Goal: Find specific page/section: Find specific page/section

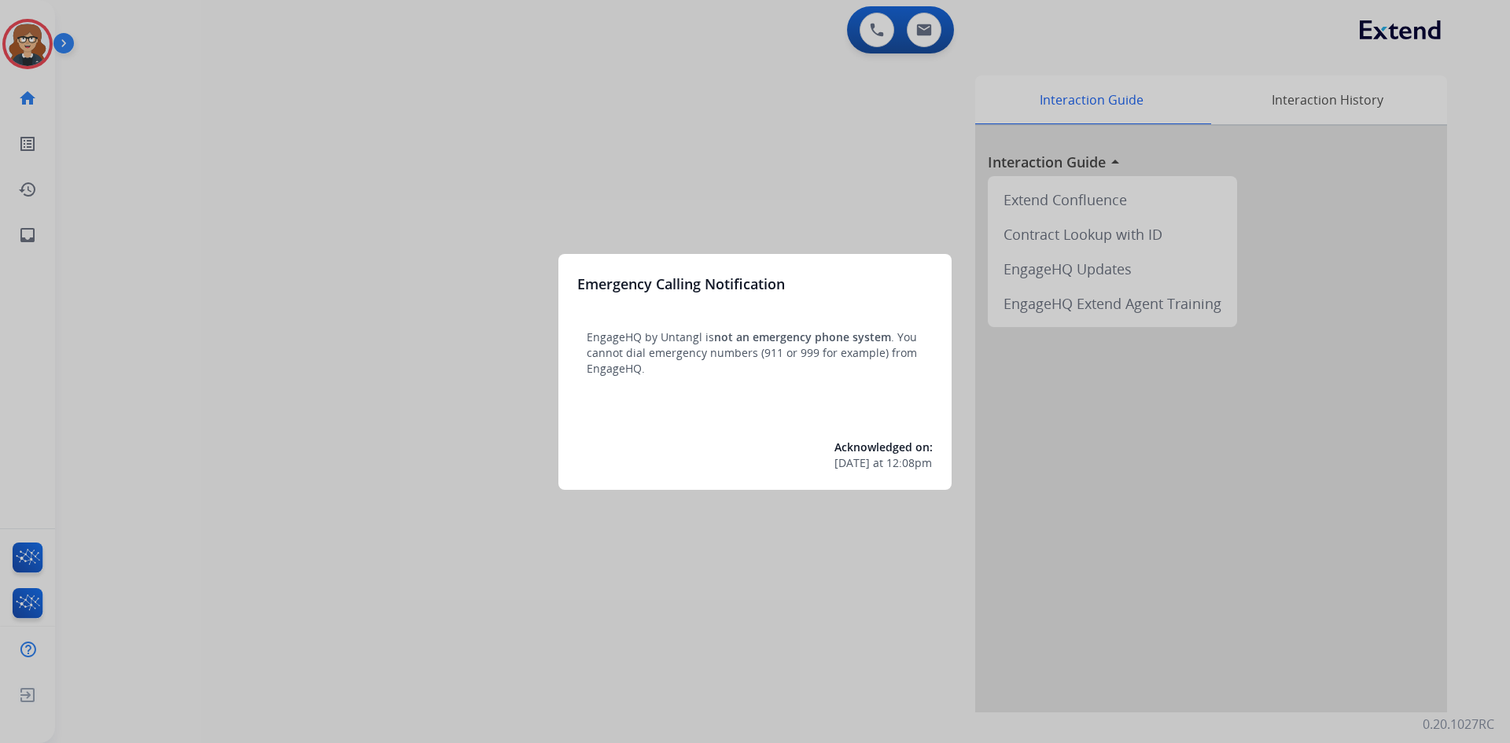
click at [64, 42] on div at bounding box center [755, 371] width 1510 height 743
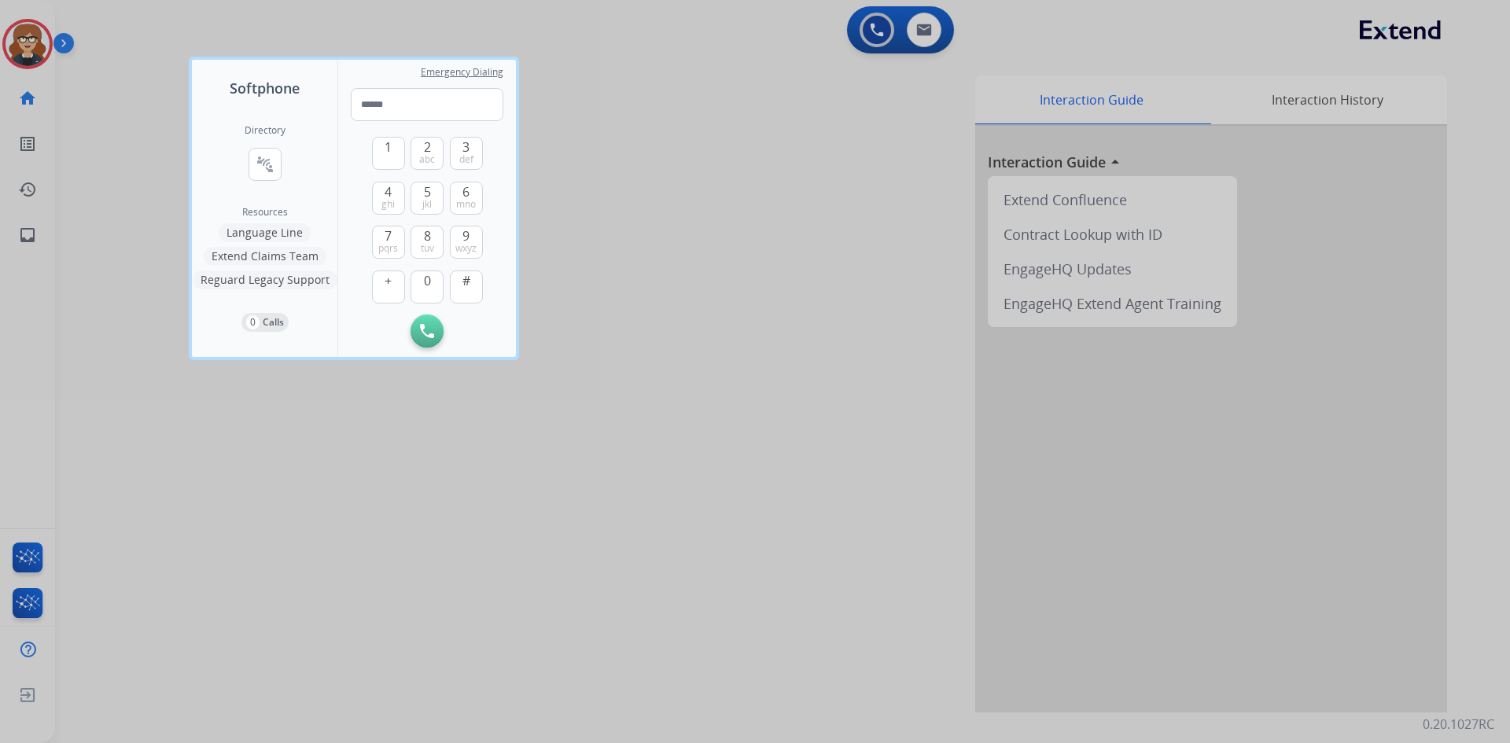
click at [28, 28] on div at bounding box center [755, 371] width 1510 height 743
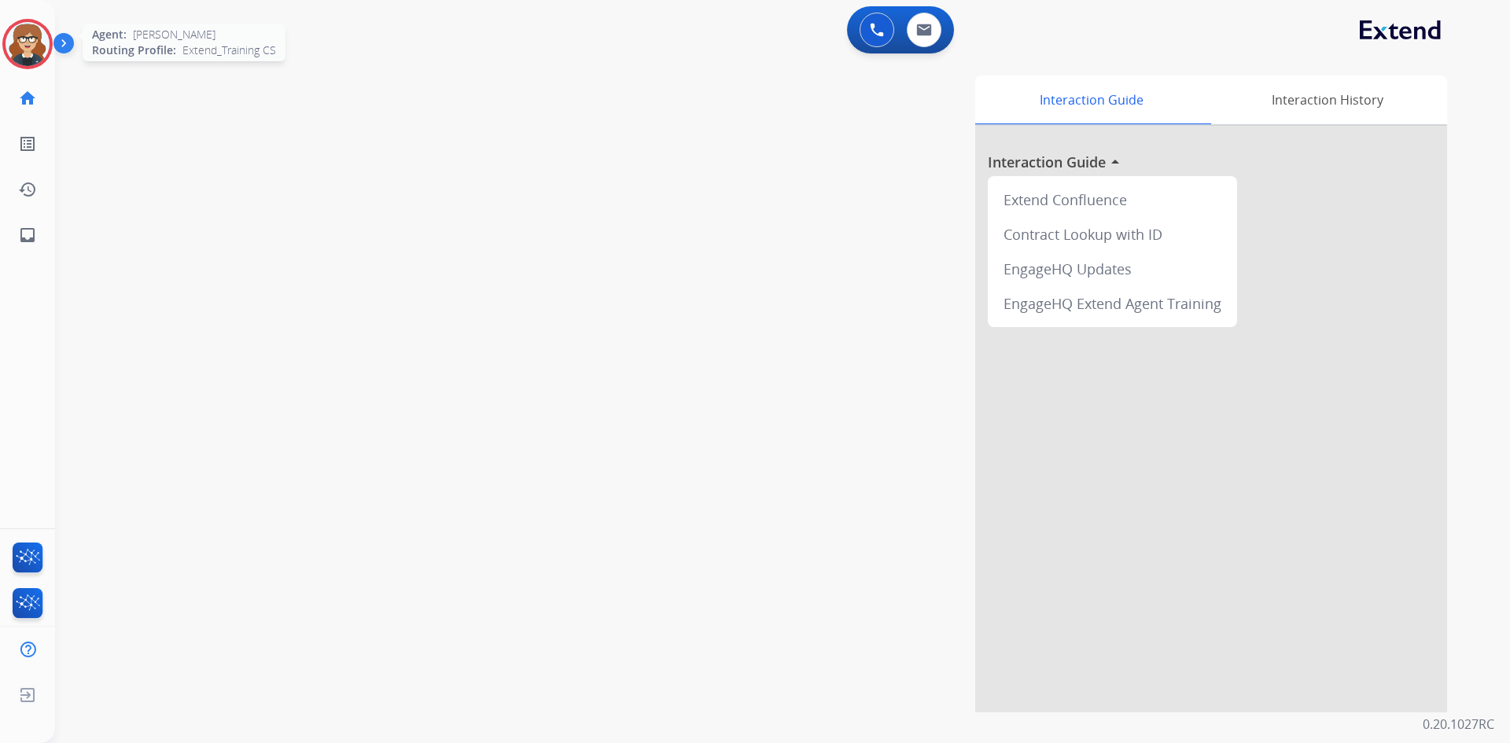
click at [26, 46] on img at bounding box center [28, 44] width 44 height 44
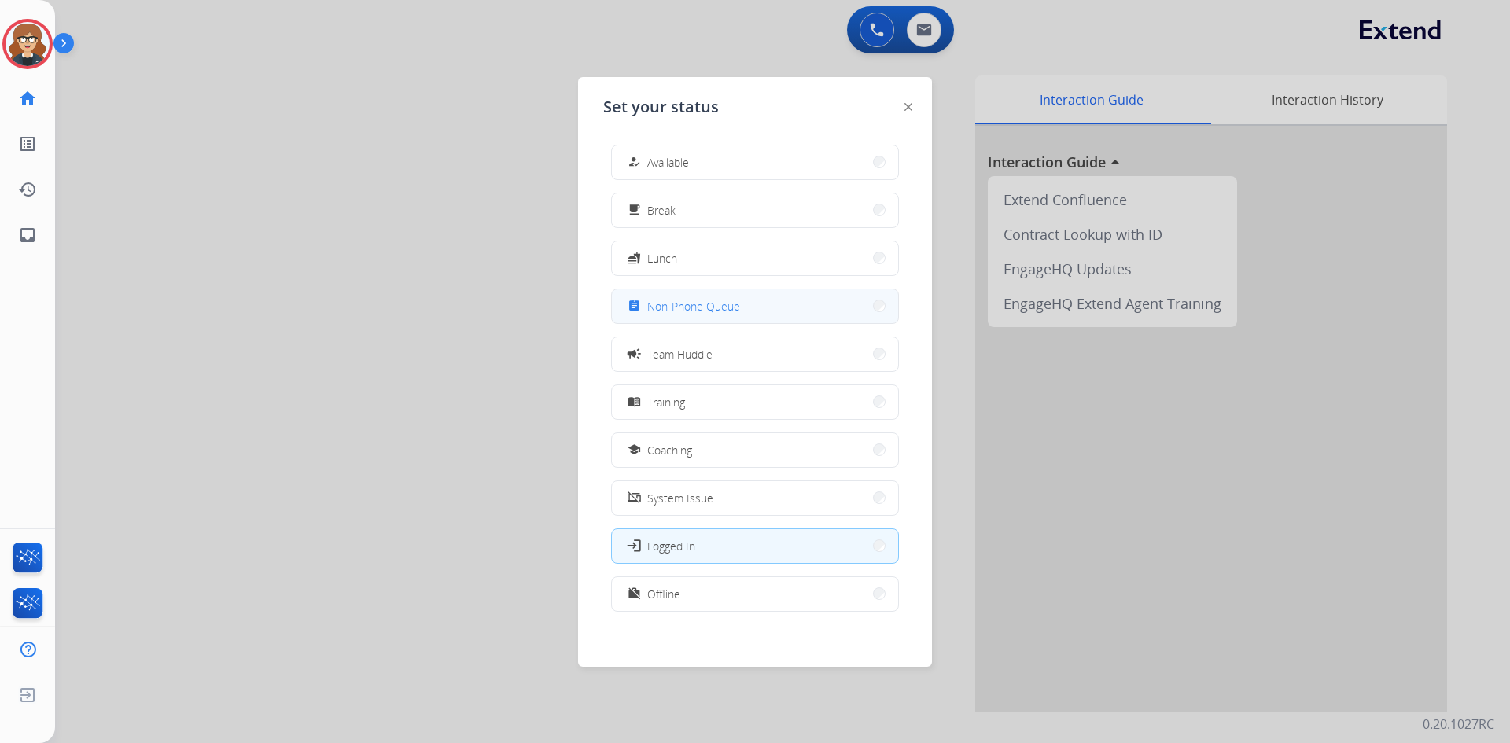
click at [729, 315] on button "assignment Non-Phone Queue" at bounding box center [755, 306] width 286 height 34
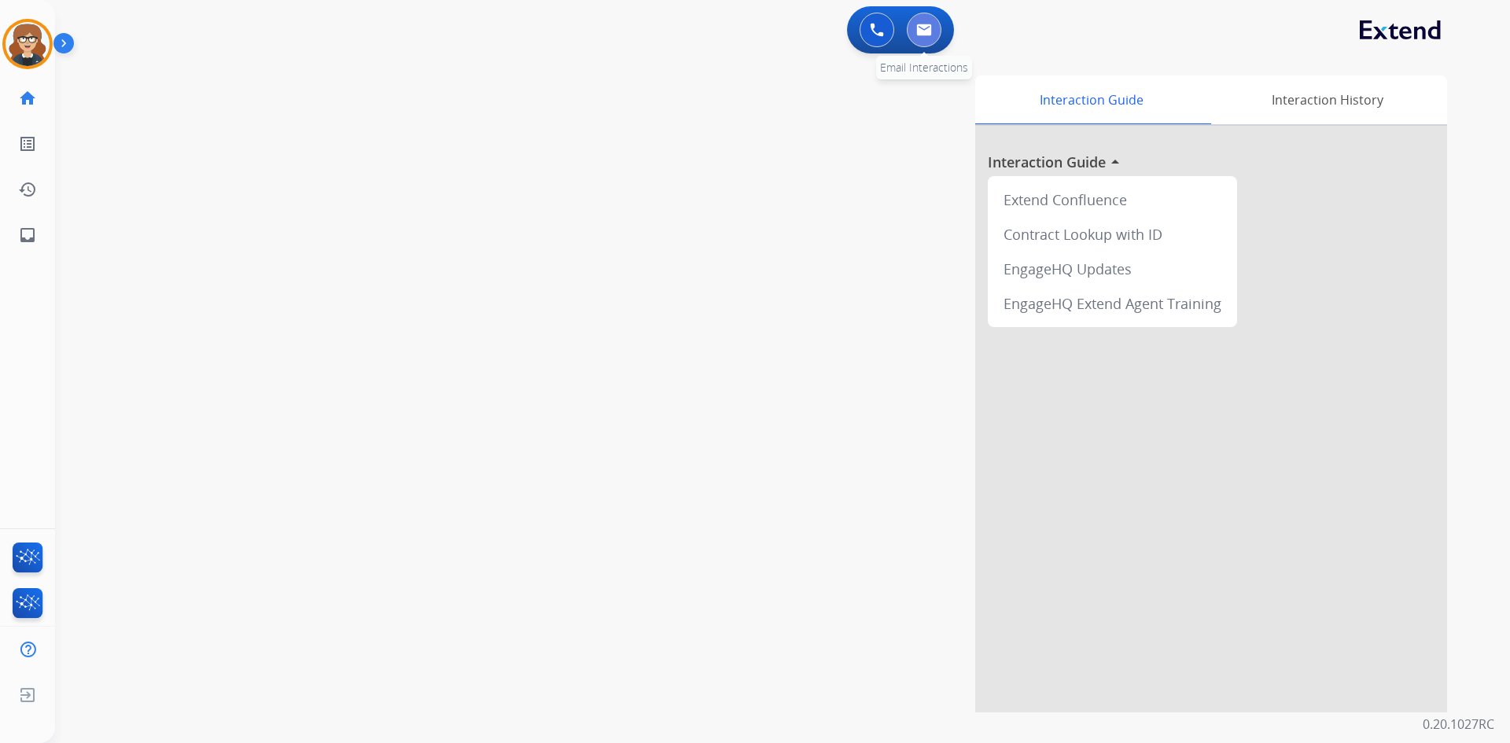
click at [914, 33] on button at bounding box center [924, 30] width 35 height 35
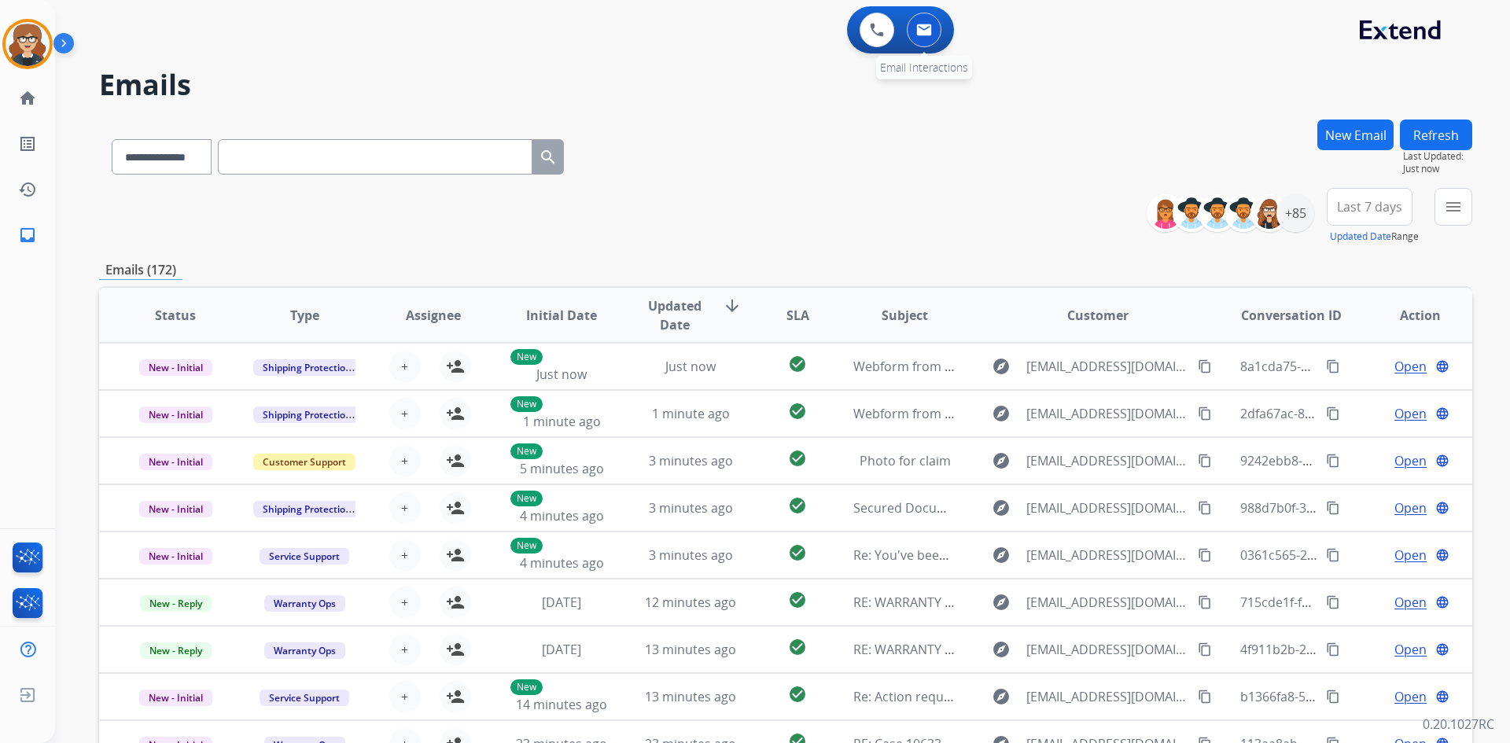
click at [937, 28] on button at bounding box center [924, 30] width 35 height 35
click at [1299, 219] on div "+85" at bounding box center [1295, 213] width 38 height 38
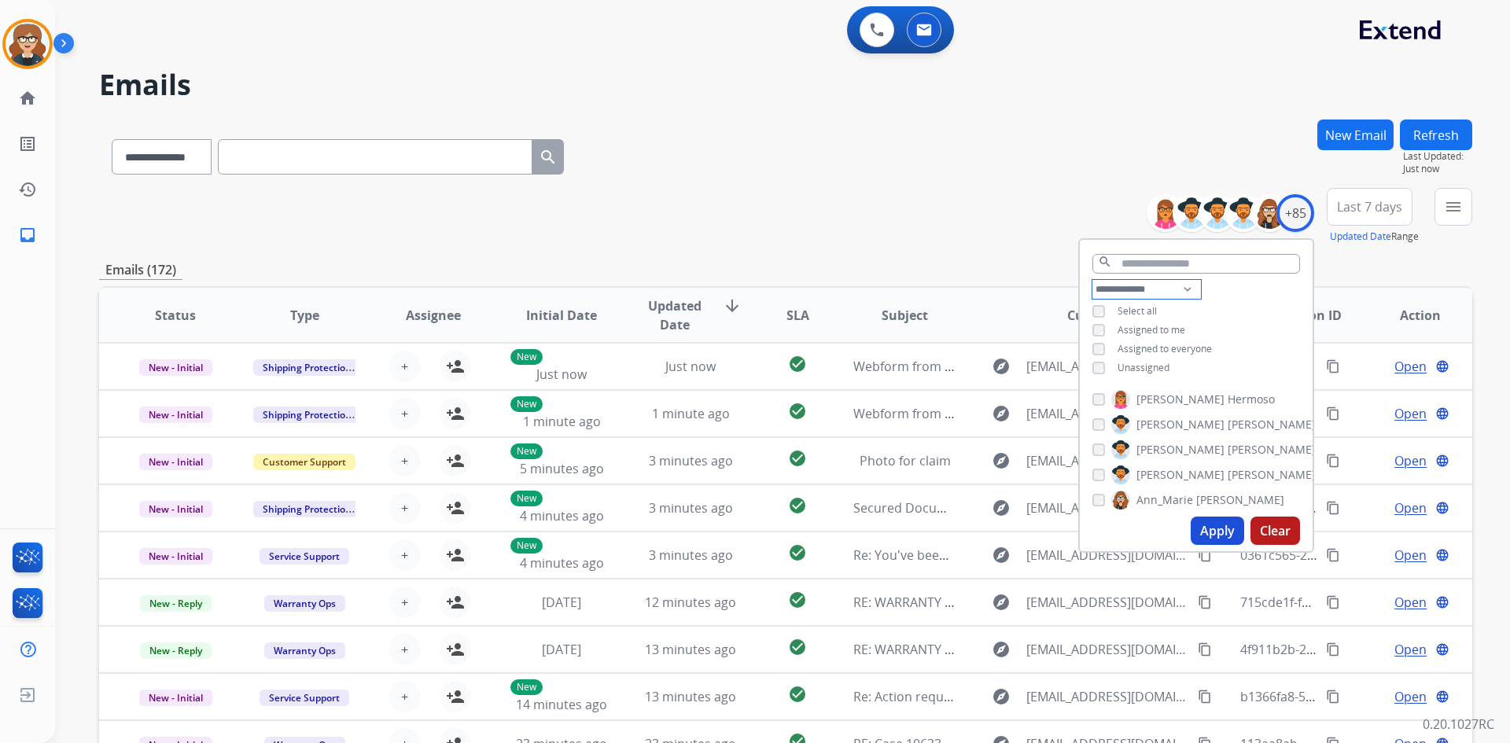
click at [1181, 285] on select "**********" at bounding box center [1146, 289] width 109 height 19
select select "**********"
click at [1092, 280] on select "**********" at bounding box center [1146, 289] width 109 height 19
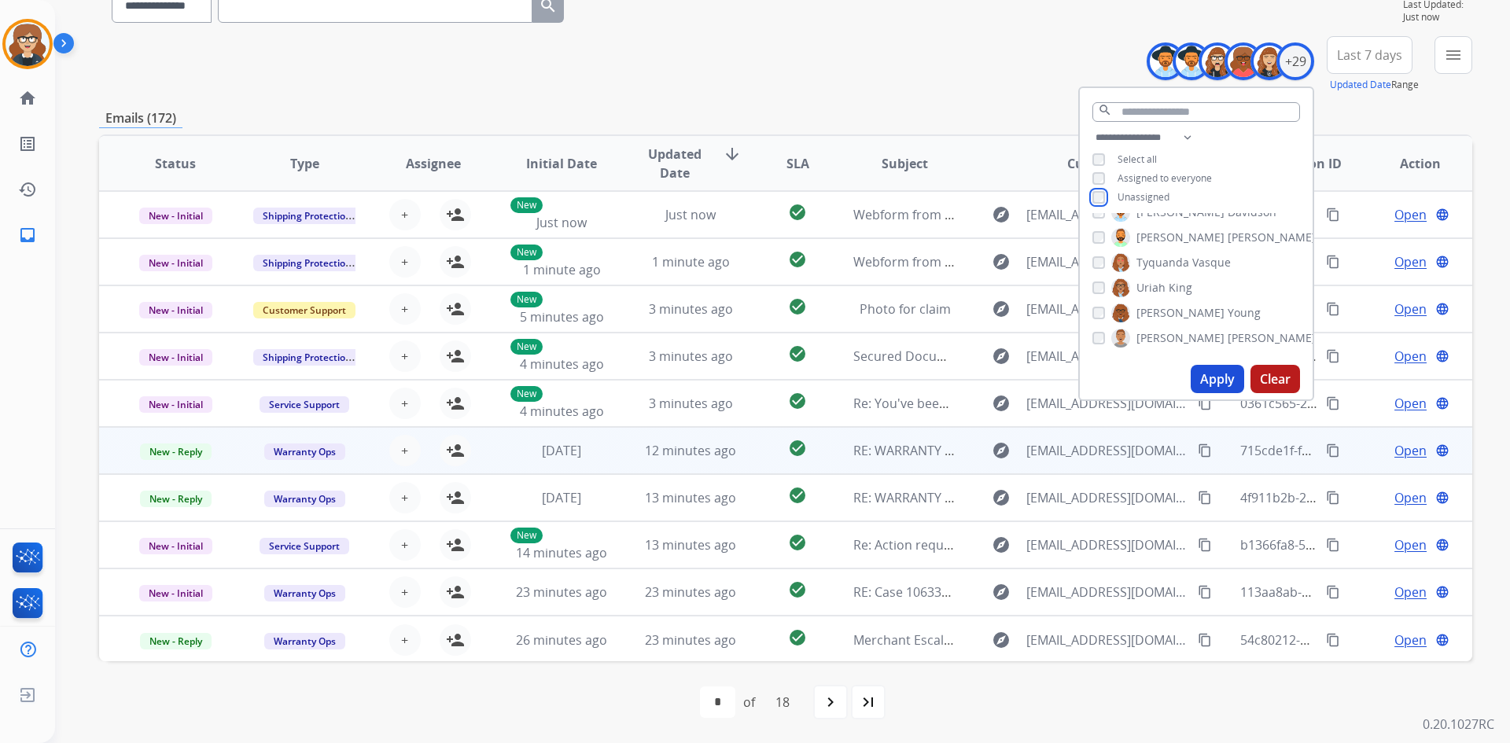
scroll to position [2, 0]
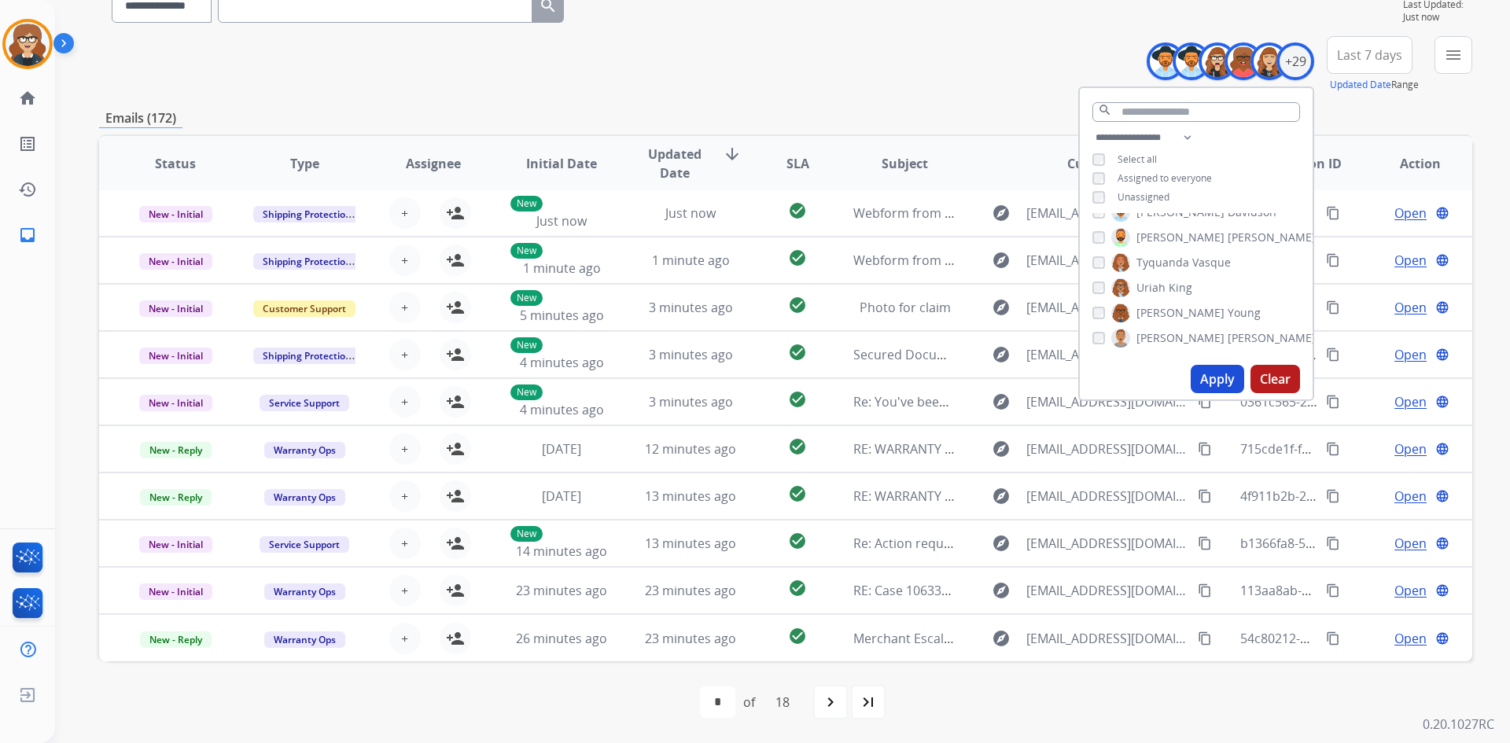
click at [1208, 381] on button "Apply" at bounding box center [1217, 379] width 53 height 28
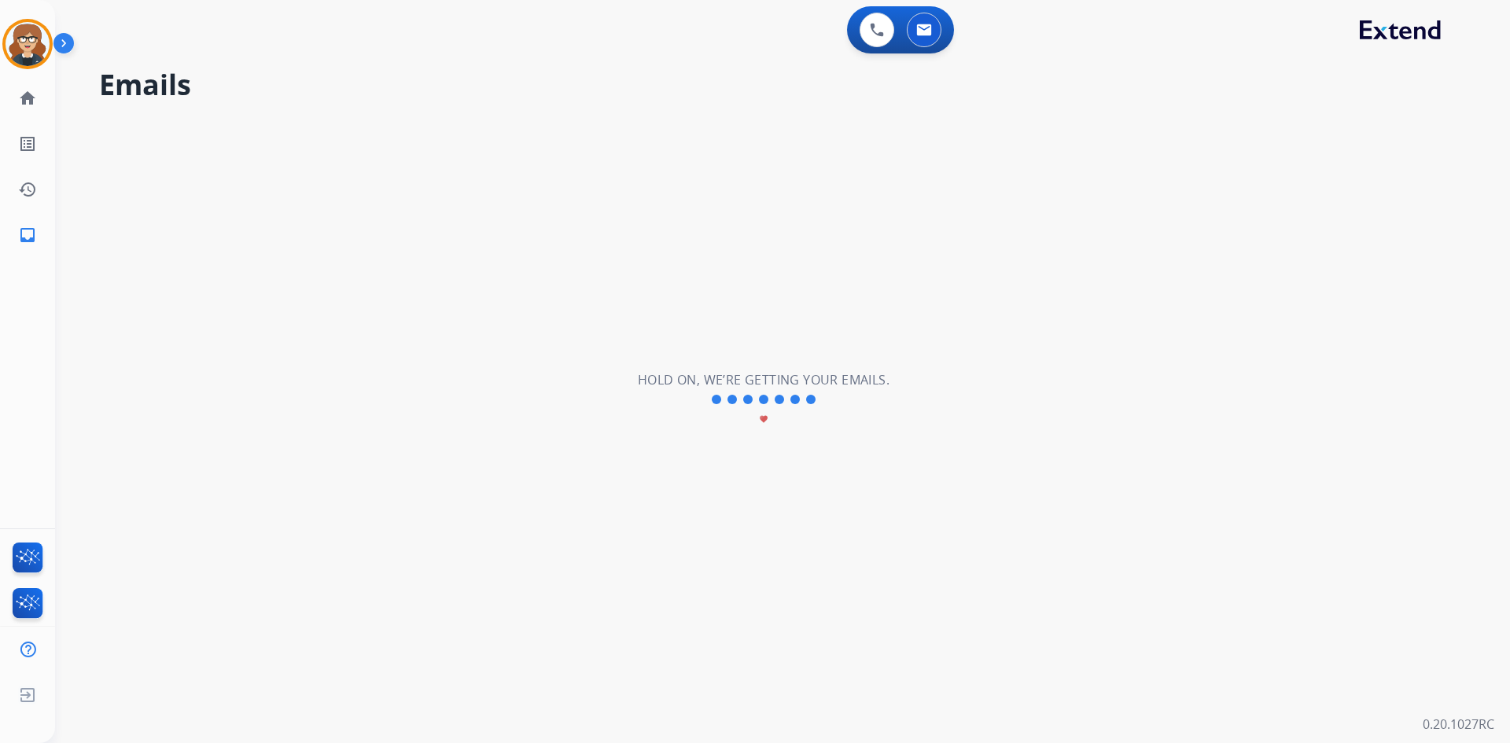
scroll to position [0, 0]
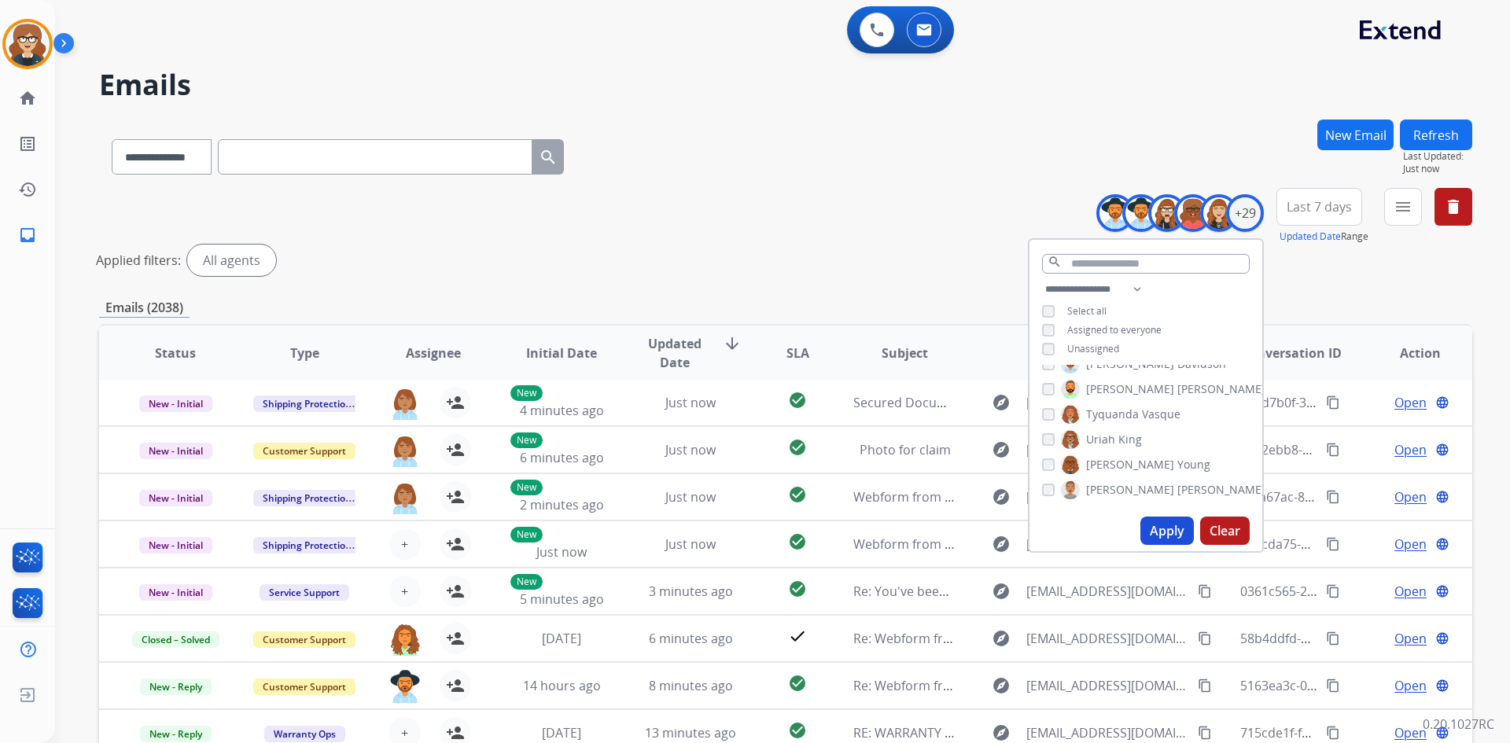
click at [945, 187] on div "**********" at bounding box center [785, 154] width 1373 height 68
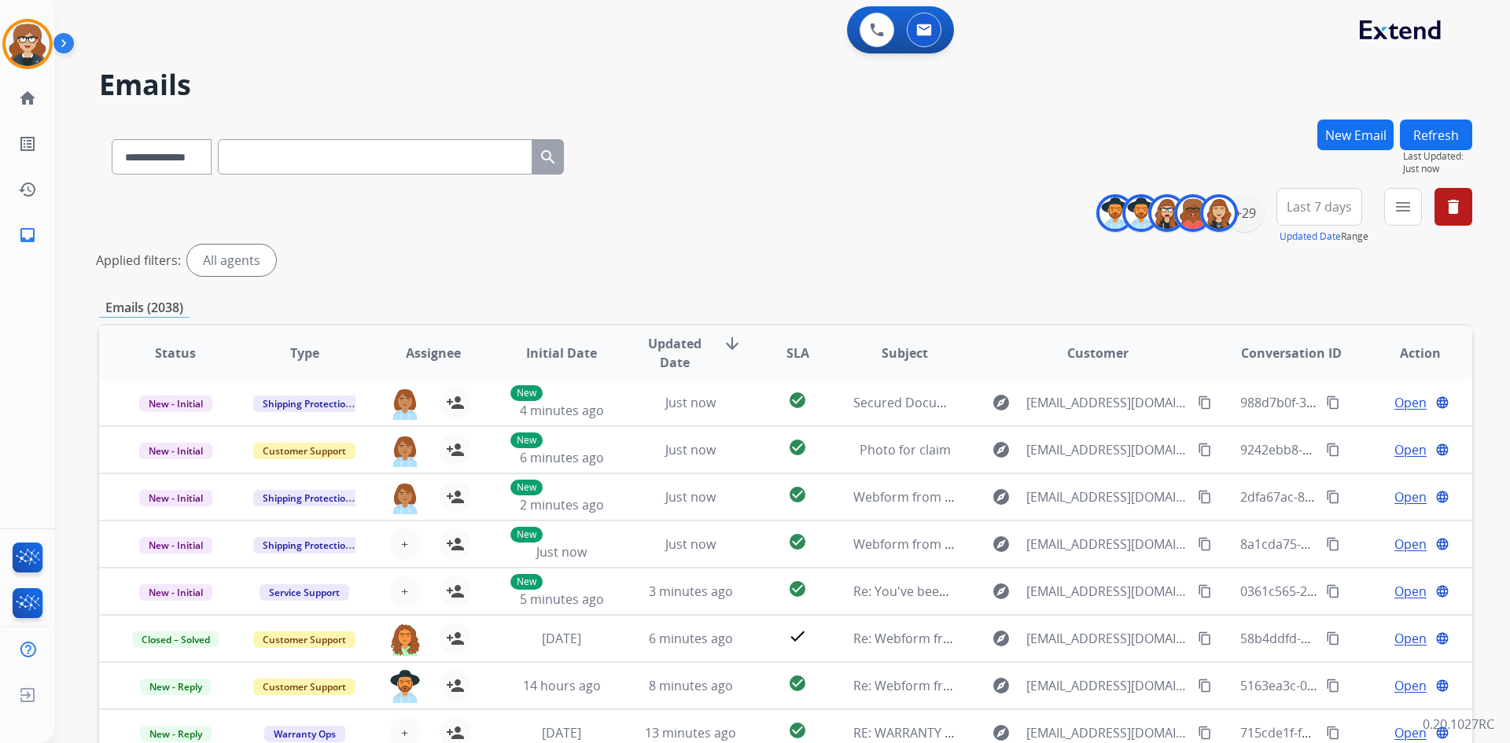
click at [1321, 219] on button "Last 7 days" at bounding box center [1319, 207] width 86 height 38
click at [1321, 396] on div "Last 90 days" at bounding box center [1314, 398] width 87 height 24
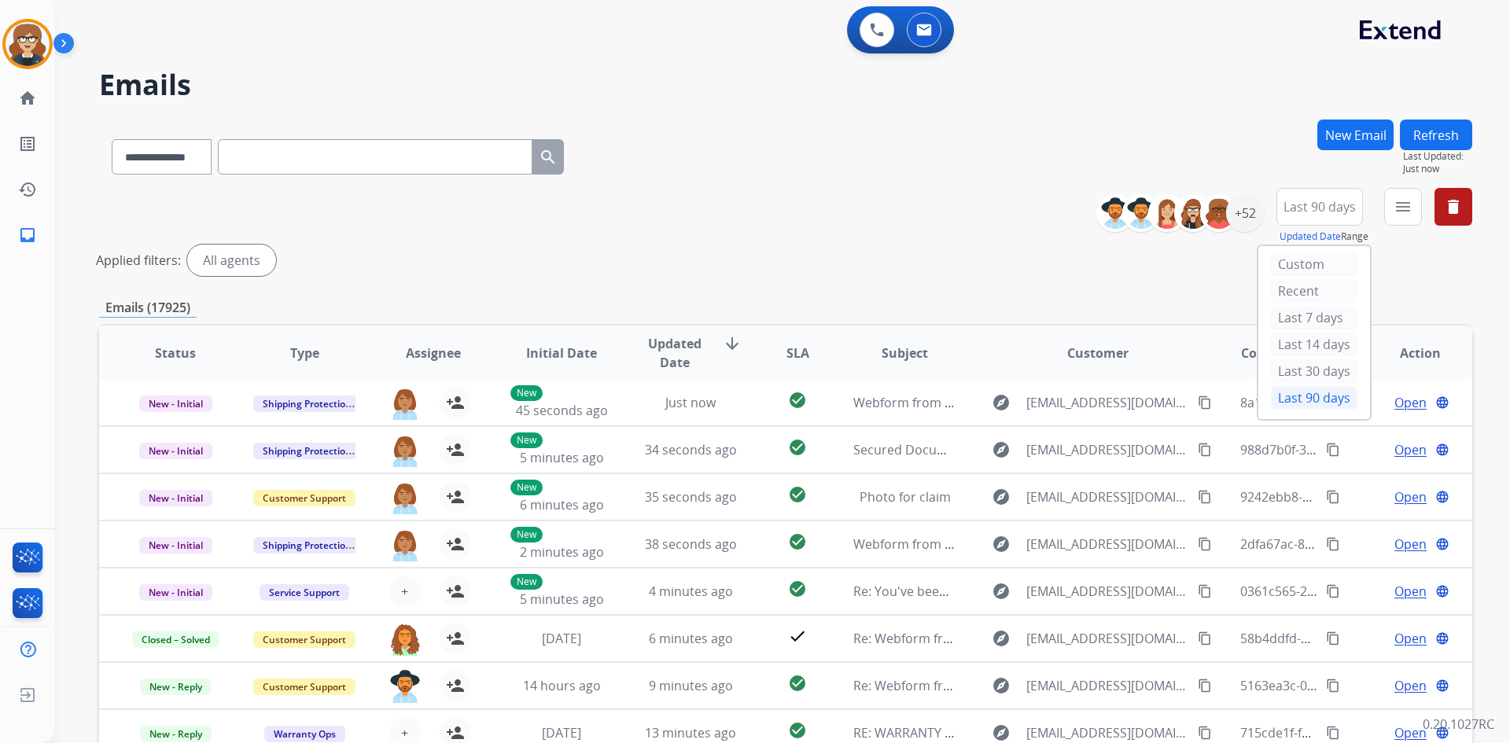
drag, startPoint x: 1167, startPoint y: 73, endPoint x: 1156, endPoint y: 87, distance: 17.3
click at [1167, 73] on h2 "Emails" at bounding box center [785, 84] width 1373 height 31
click at [1404, 215] on mat-icon "menu" at bounding box center [1403, 206] width 19 height 19
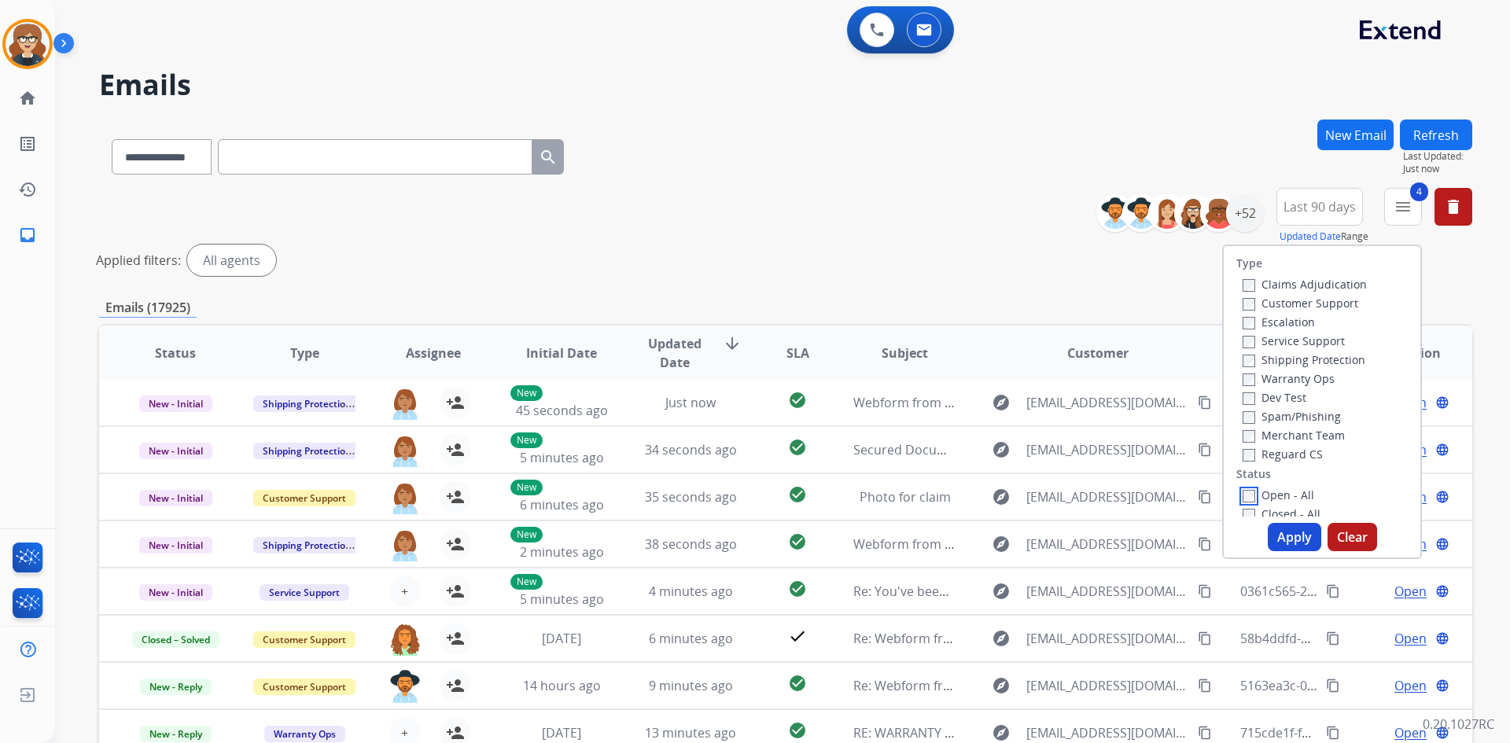
scroll to position [315, 0]
click at [1280, 535] on button "Apply" at bounding box center [1294, 537] width 53 height 28
